Goal: Task Accomplishment & Management: Complete application form

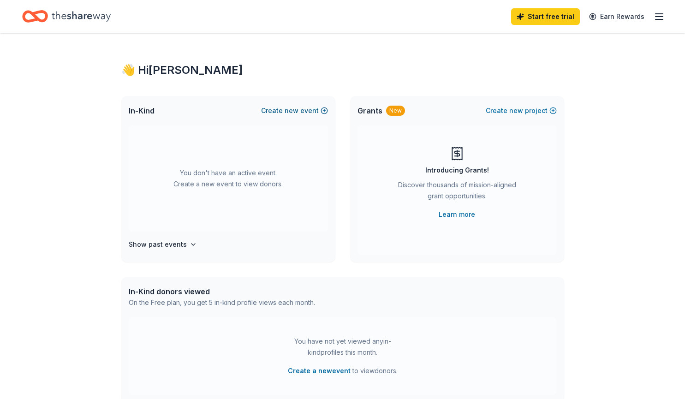
click at [324, 112] on button "Create new event" at bounding box center [294, 110] width 67 height 11
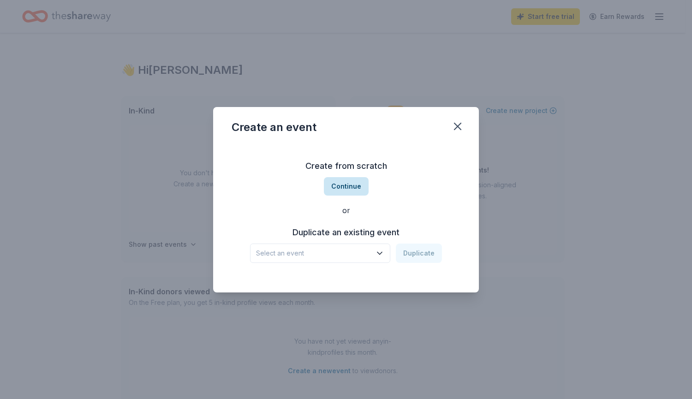
click at [348, 186] on button "Continue" at bounding box center [346, 186] width 45 height 18
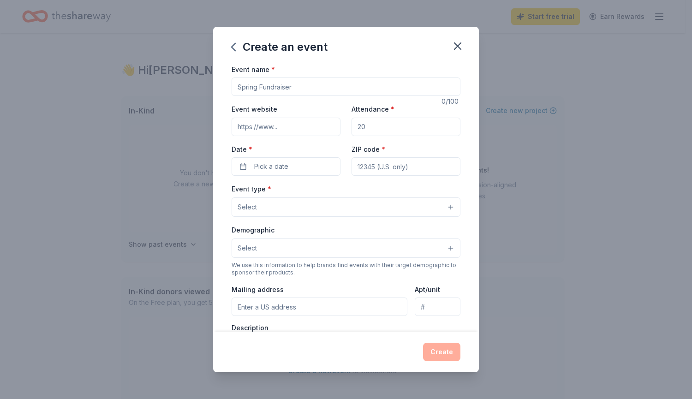
click at [302, 89] on input "Event name *" at bounding box center [346, 87] width 229 height 18
type input "C"
type input "Holiday Craft Night"
drag, startPoint x: 382, startPoint y: 126, endPoint x: 335, endPoint y: 128, distance: 46.7
click at [335, 128] on div "Event website Attendance * Date * Pick a date ZIP code *" at bounding box center [346, 139] width 229 height 72
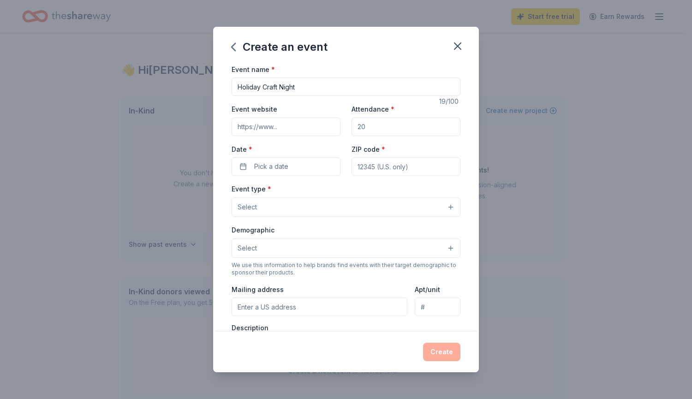
click at [359, 127] on input "Attendance *" at bounding box center [406, 127] width 109 height 18
click at [367, 126] on input "Attendance *" at bounding box center [406, 127] width 109 height 18
type input "150"
click at [288, 167] on button "Pick a date" at bounding box center [286, 166] width 109 height 18
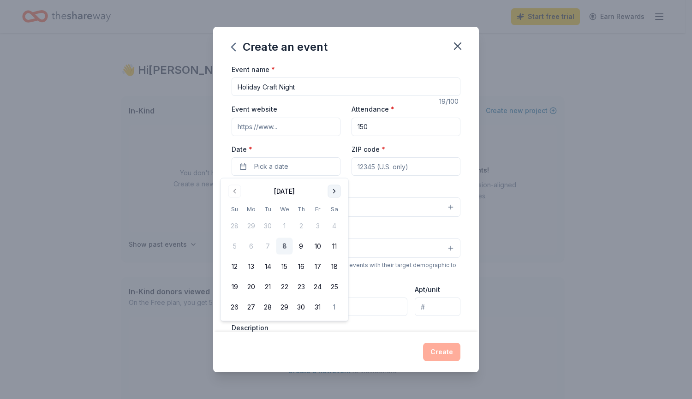
click at [336, 190] on button "Go to next month" at bounding box center [334, 191] width 13 height 13
click at [318, 224] on button "5" at bounding box center [318, 226] width 17 height 17
click at [377, 169] on input "ZIP code *" at bounding box center [406, 166] width 109 height 18
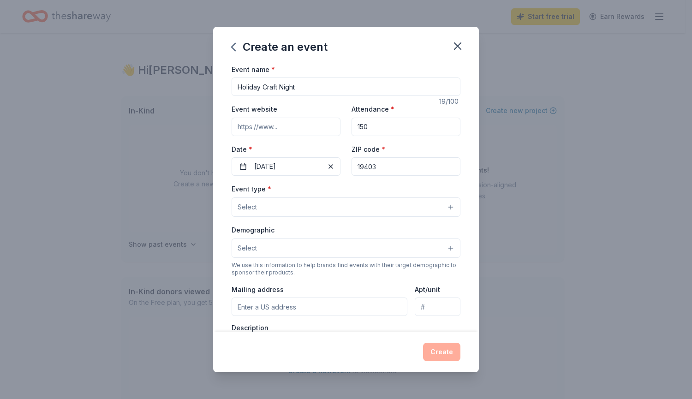
type input "19403"
click at [301, 207] on button "Select" at bounding box center [346, 207] width 229 height 19
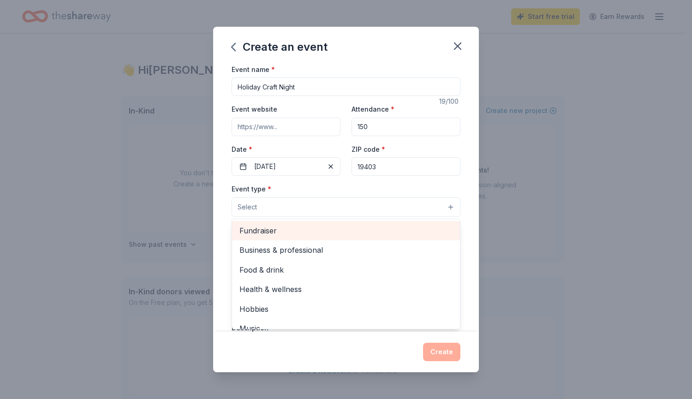
click at [304, 231] on span "Fundraiser" at bounding box center [346, 231] width 213 height 12
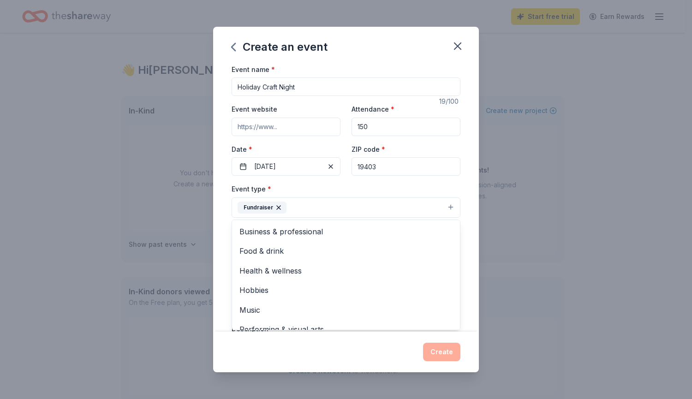
click at [196, 239] on div "Create an event Event name * Holiday Craft Night 19 /100 Event website Attendan…" at bounding box center [346, 199] width 692 height 399
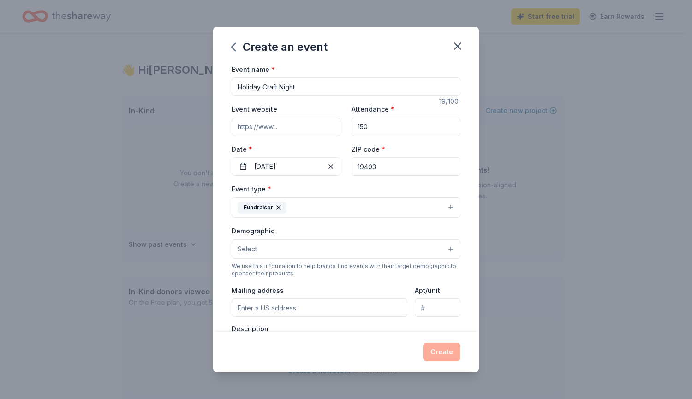
click at [273, 246] on button "Select" at bounding box center [346, 249] width 229 height 19
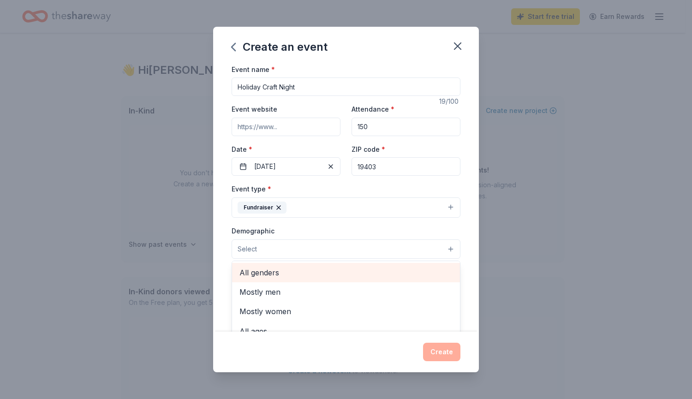
click at [289, 272] on span "All genders" at bounding box center [346, 273] width 213 height 12
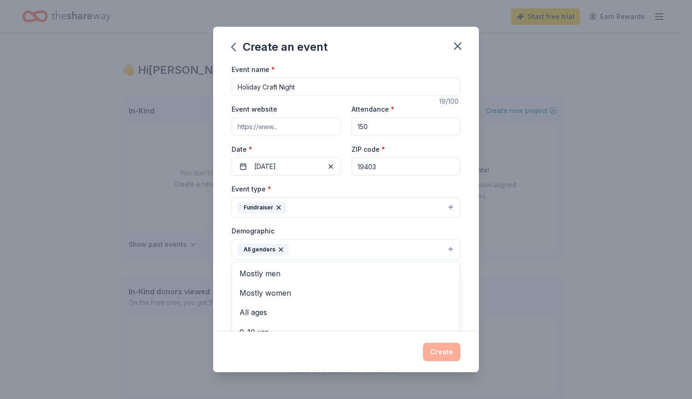
click at [218, 228] on div "Event name * Holiday Craft Night 19 /100 Event website Attendance * 150 Date * …" at bounding box center [346, 198] width 266 height 269
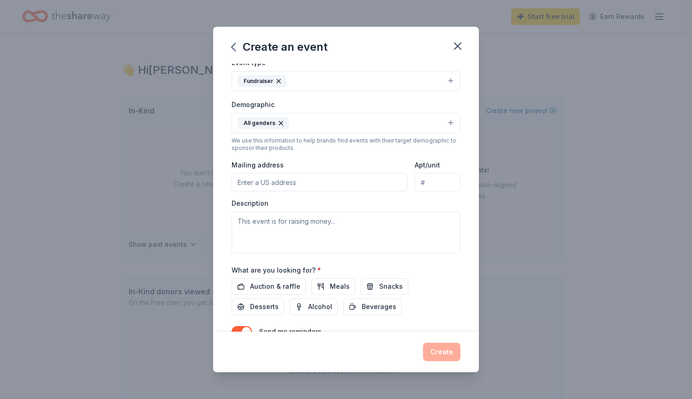
scroll to position [138, 0]
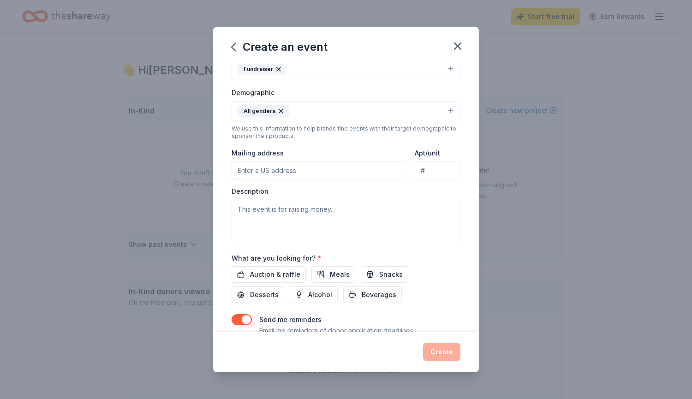
click at [317, 168] on input "Mailing address" at bounding box center [320, 170] width 176 height 18
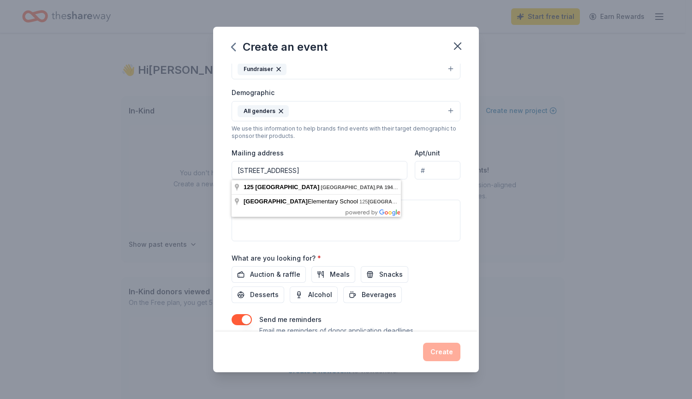
type input "125 Summit Ave, Eagleville, PA 19403"
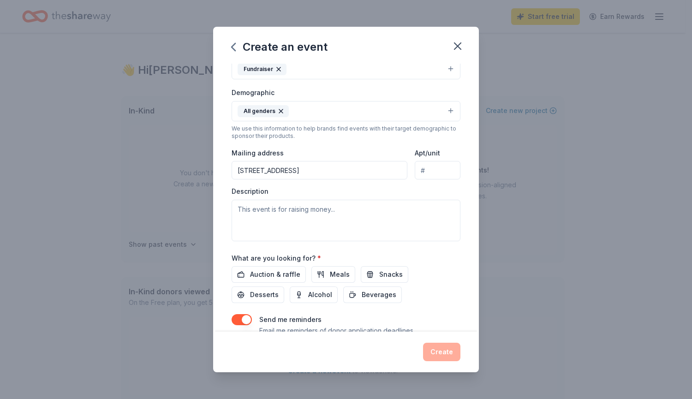
click at [418, 193] on div "Description" at bounding box center [346, 214] width 229 height 54
click at [353, 217] on textarea at bounding box center [346, 221] width 229 height 42
click at [281, 273] on span "Auction & raffle" at bounding box center [275, 274] width 50 height 11
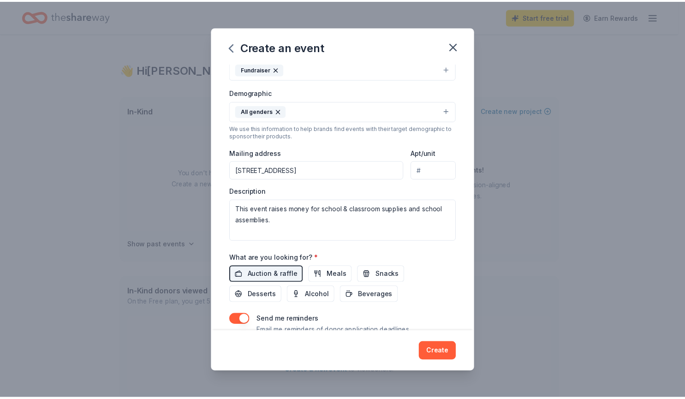
scroll to position [174, 0]
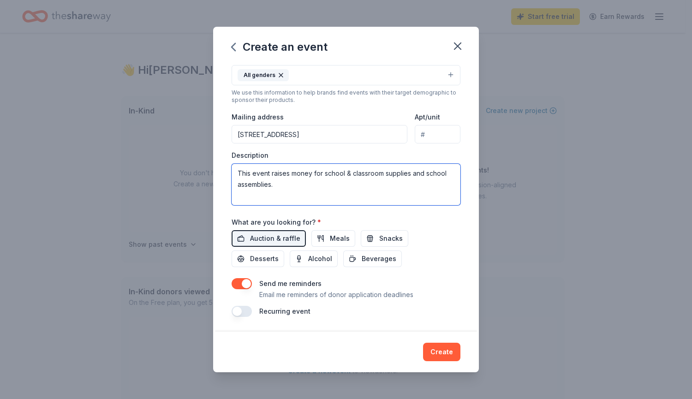
click at [294, 186] on textarea "This event raises money for school & classroom supplies and school assemblies." at bounding box center [346, 185] width 229 height 42
type textarea "This event raises money for school & classroom supplies and school assemblies f…"
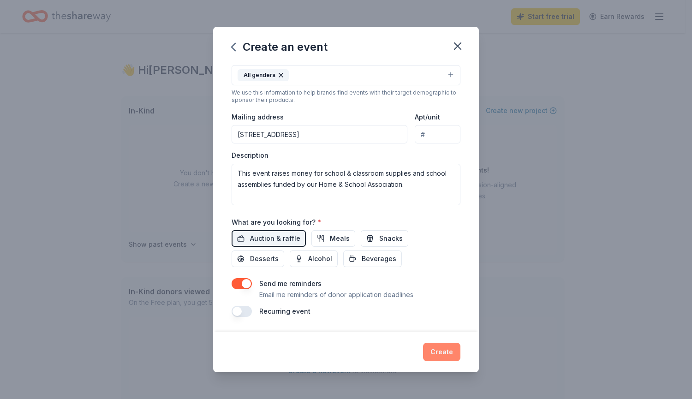
click at [454, 351] on button "Create" at bounding box center [441, 352] width 37 height 18
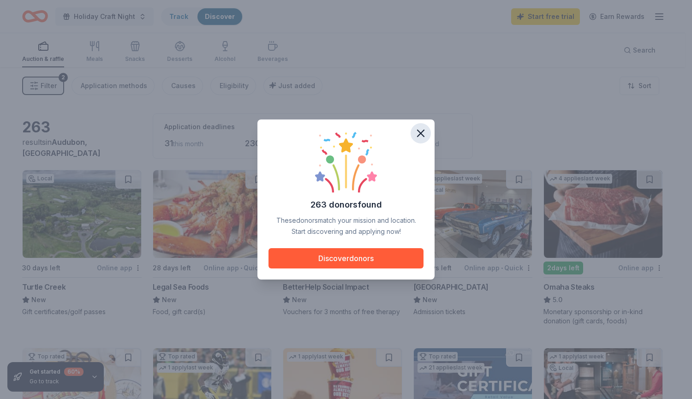
click at [422, 133] on icon "button" at bounding box center [420, 133] width 13 height 13
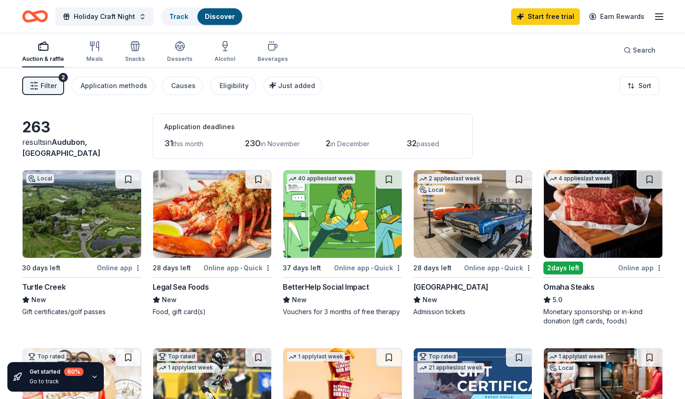
click at [117, 268] on div "Online app" at bounding box center [119, 268] width 45 height 12
click at [230, 240] on img at bounding box center [212, 214] width 119 height 88
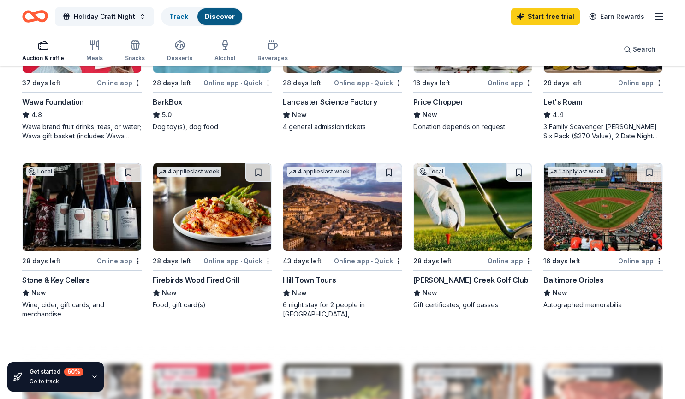
scroll to position [508, 0]
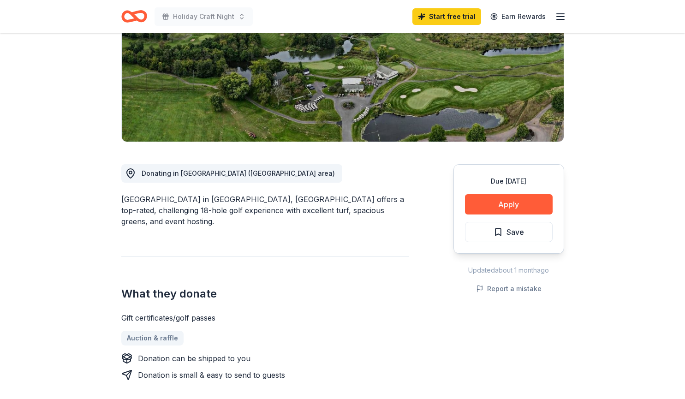
scroll to position [185, 0]
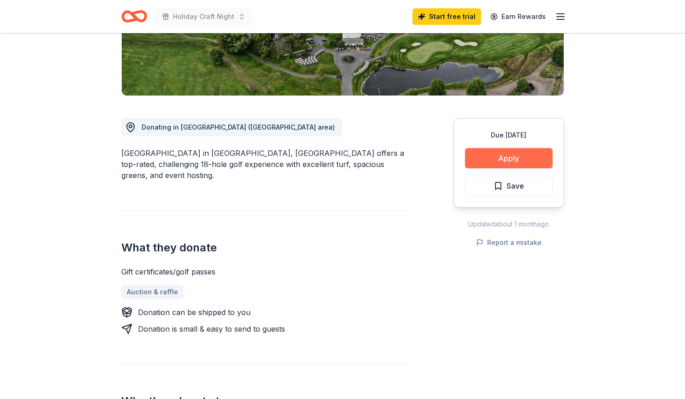
click at [505, 158] on button "Apply" at bounding box center [509, 158] width 88 height 20
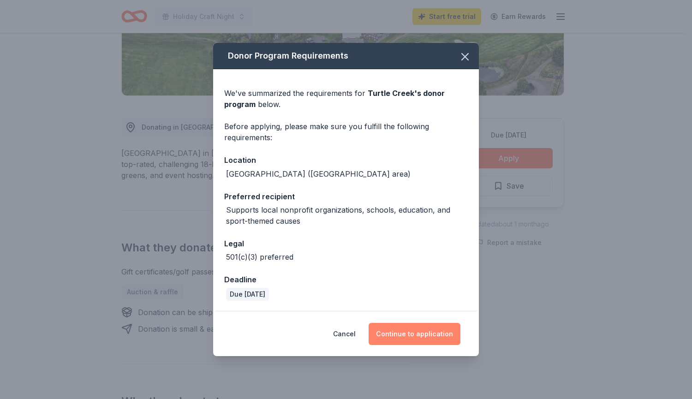
click at [410, 333] on button "Continue to application" at bounding box center [415, 334] width 92 height 22
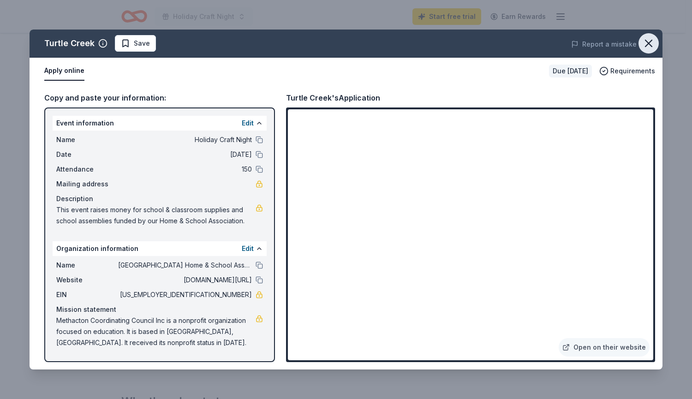
click at [645, 44] on icon "button" at bounding box center [648, 43] width 13 height 13
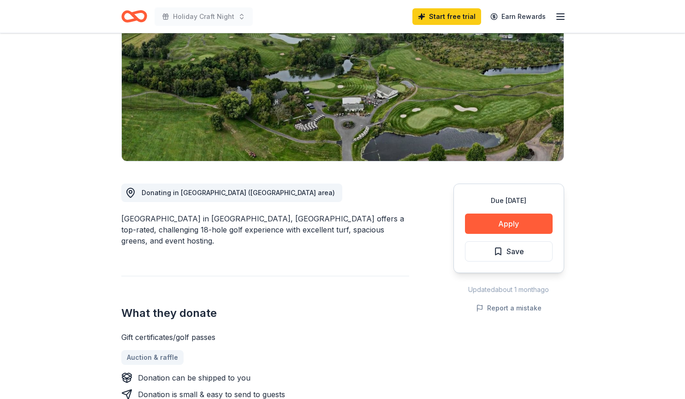
scroll to position [0, 0]
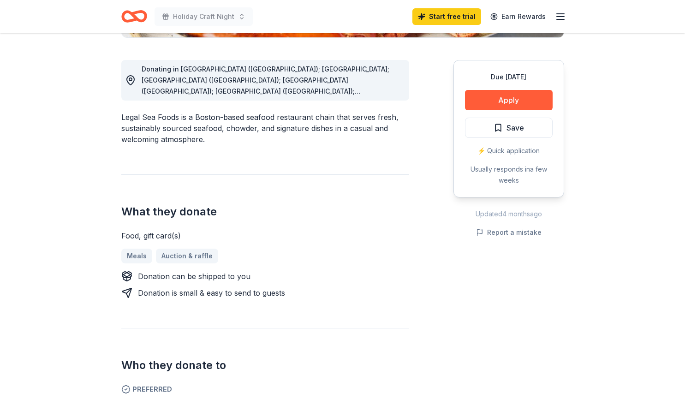
scroll to position [185, 0]
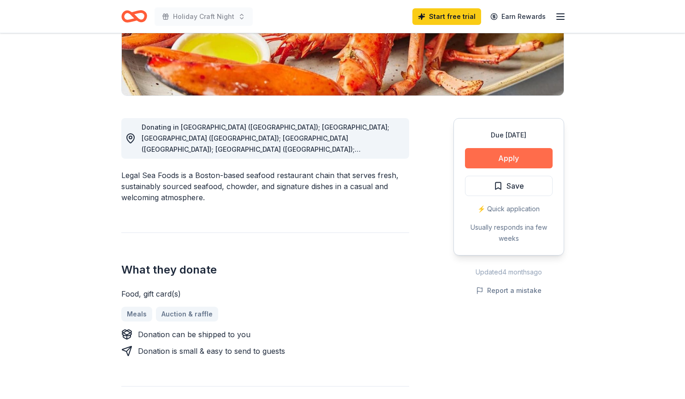
click at [513, 161] on button "Apply" at bounding box center [509, 158] width 88 height 20
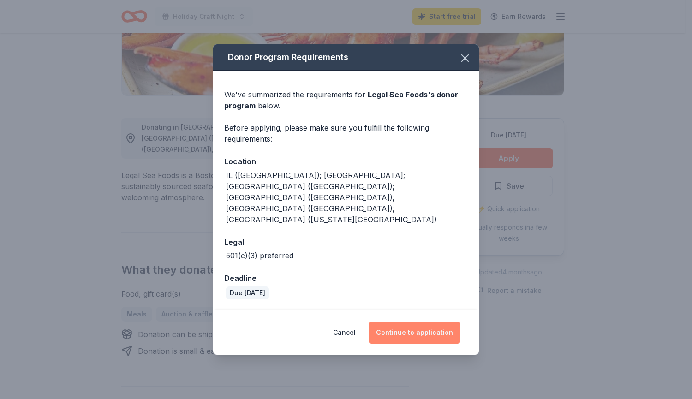
click at [415, 322] on button "Continue to application" at bounding box center [415, 333] width 92 height 22
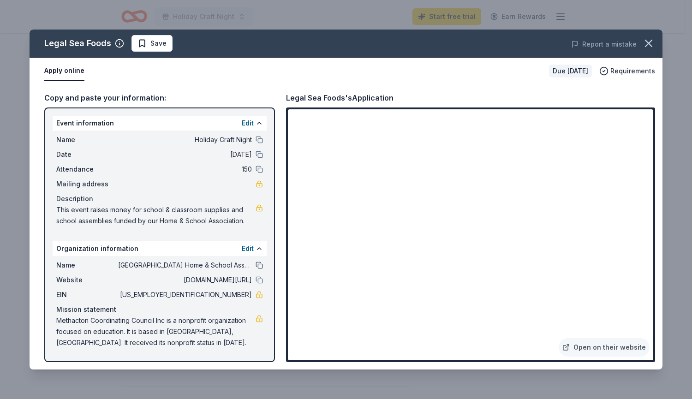
click at [261, 269] on button at bounding box center [259, 265] width 7 height 7
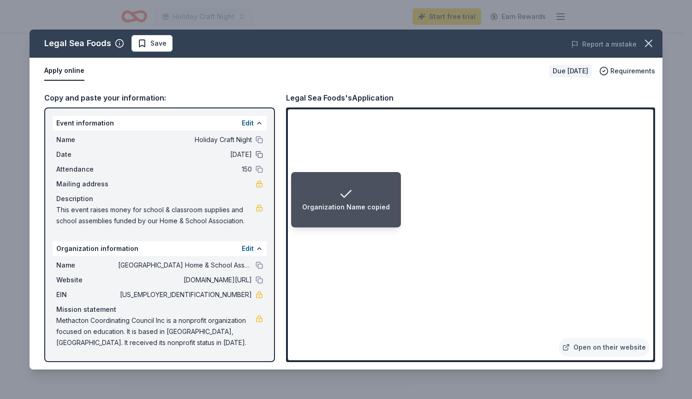
click at [261, 156] on button at bounding box center [259, 154] width 7 height 7
drag, startPoint x: 57, startPoint y: 319, endPoint x: 148, endPoint y: 343, distance: 94.2
click at [147, 343] on span "Methacton Coordinating Council Inc is a nonprofit organization focused on educa…" at bounding box center [155, 331] width 199 height 33
drag, startPoint x: 130, startPoint y: 342, endPoint x: 91, endPoint y: 335, distance: 39.9
click at [91, 335] on span "Methacton Coordinating Council Inc is a nonprofit organization focused on educa…" at bounding box center [155, 331] width 199 height 33
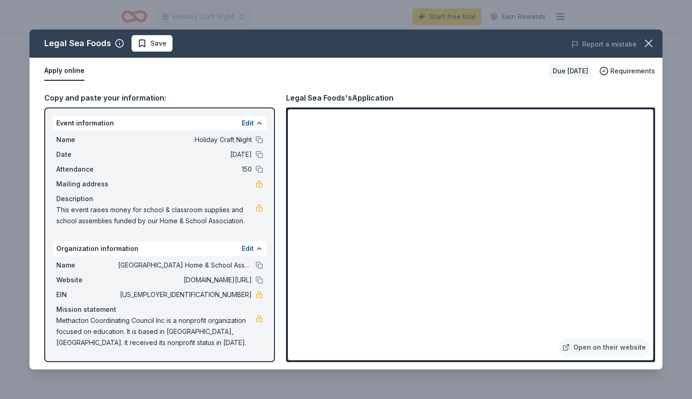
click at [179, 324] on span "Methacton Coordinating Council Inc is a nonprofit organization focused on educa…" at bounding box center [155, 331] width 199 height 33
click at [651, 44] on icon "button" at bounding box center [648, 43] width 13 height 13
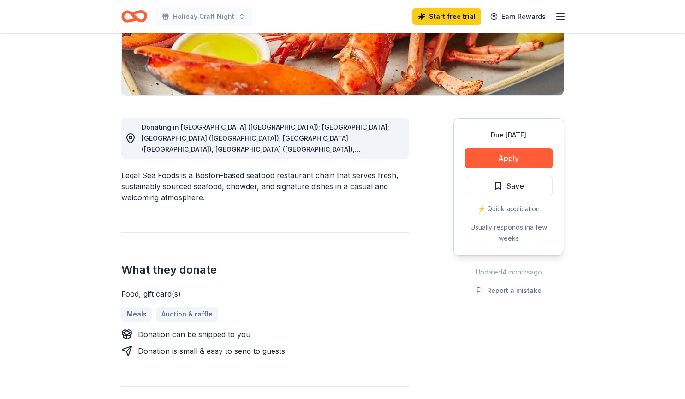
scroll to position [46, 0]
